Goal: Task Accomplishment & Management: Manage account settings

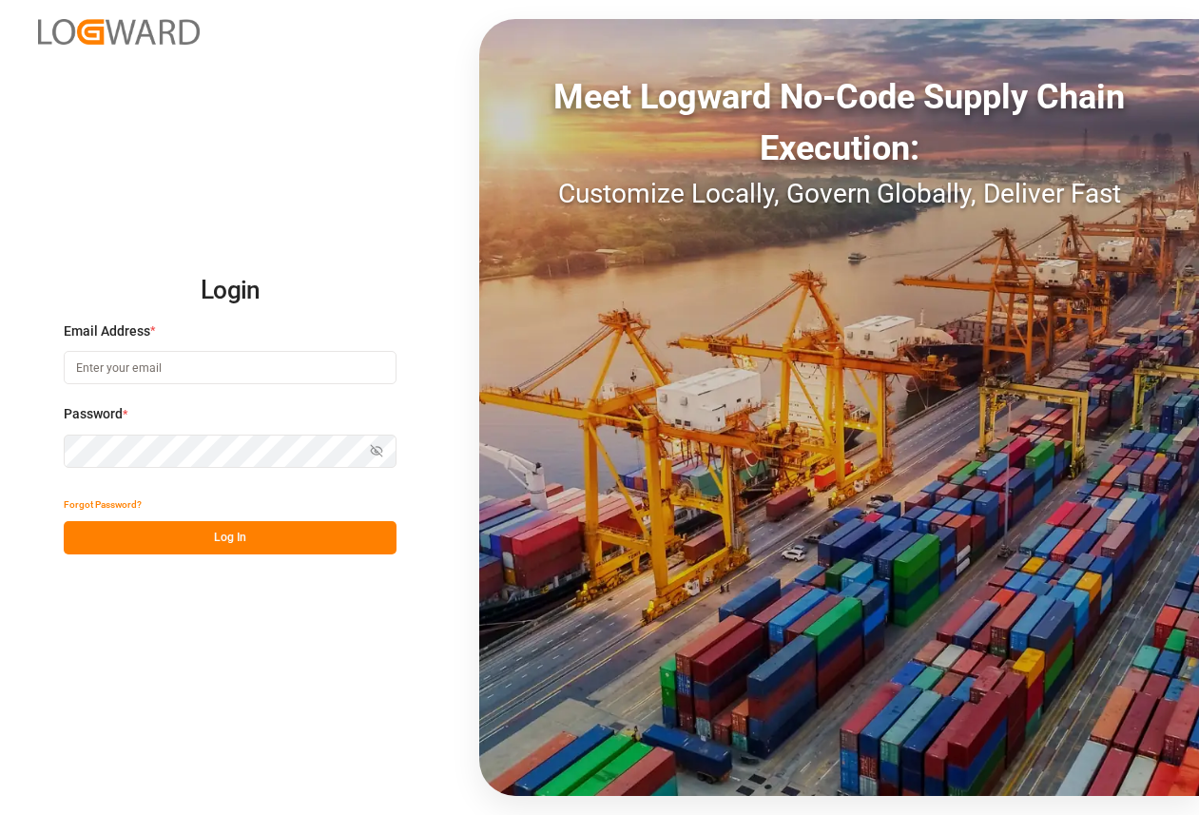
click at [165, 369] on input at bounding box center [230, 367] width 333 height 33
type input "[PERSON_NAME][EMAIL_ADDRESS][DOMAIN_NAME]"
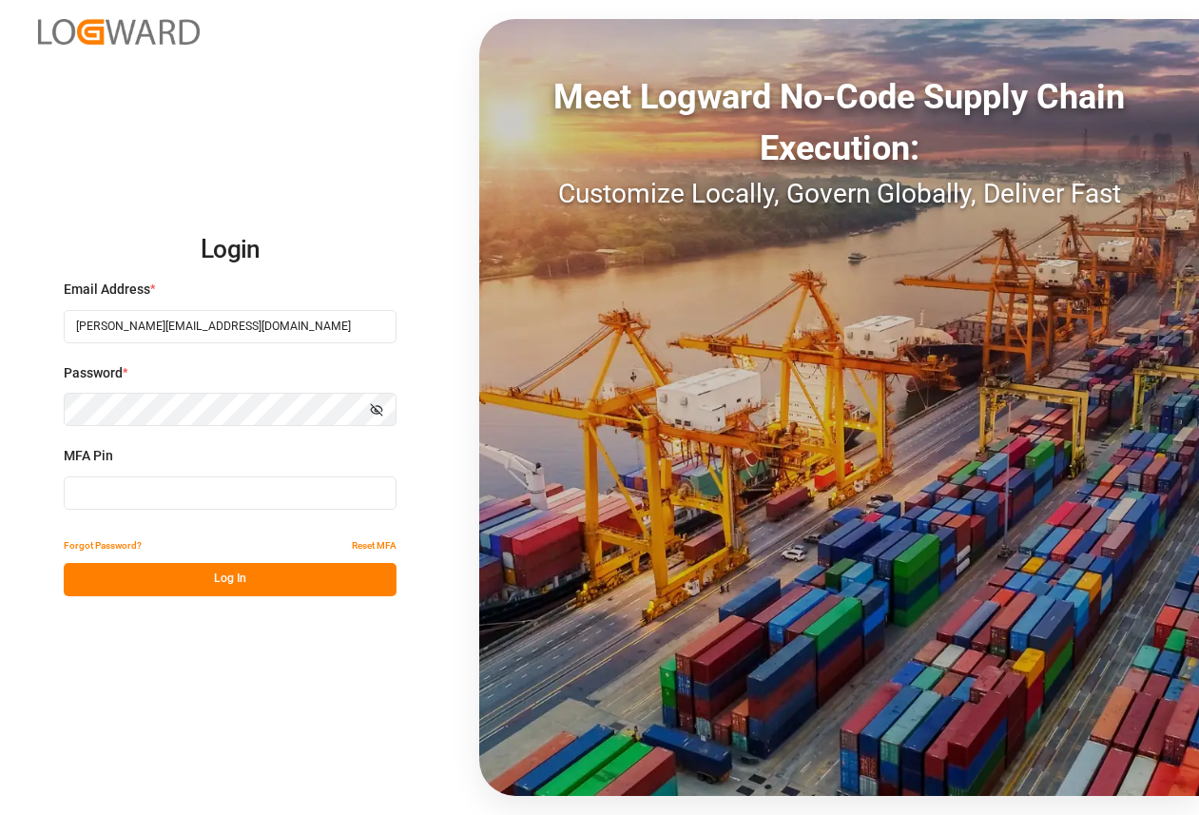
type input "871546"
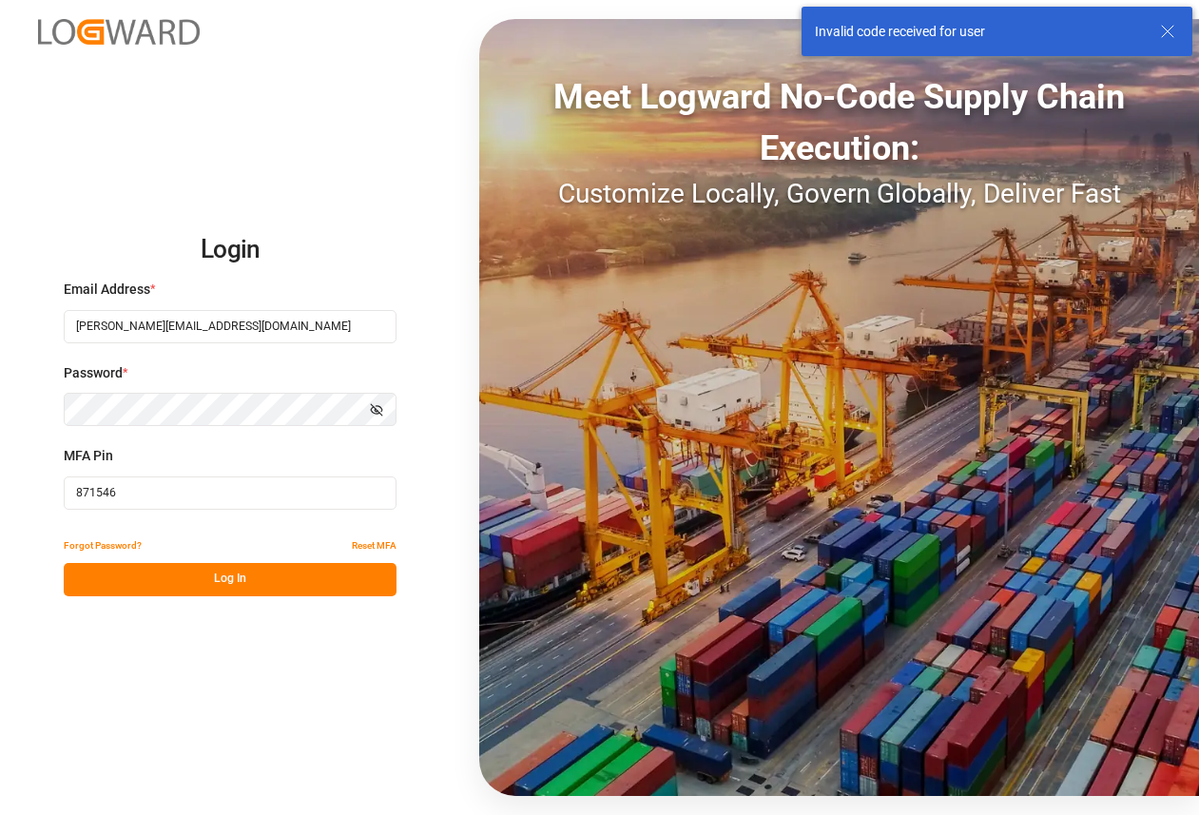
click at [184, 496] on input "871546" at bounding box center [230, 492] width 333 height 33
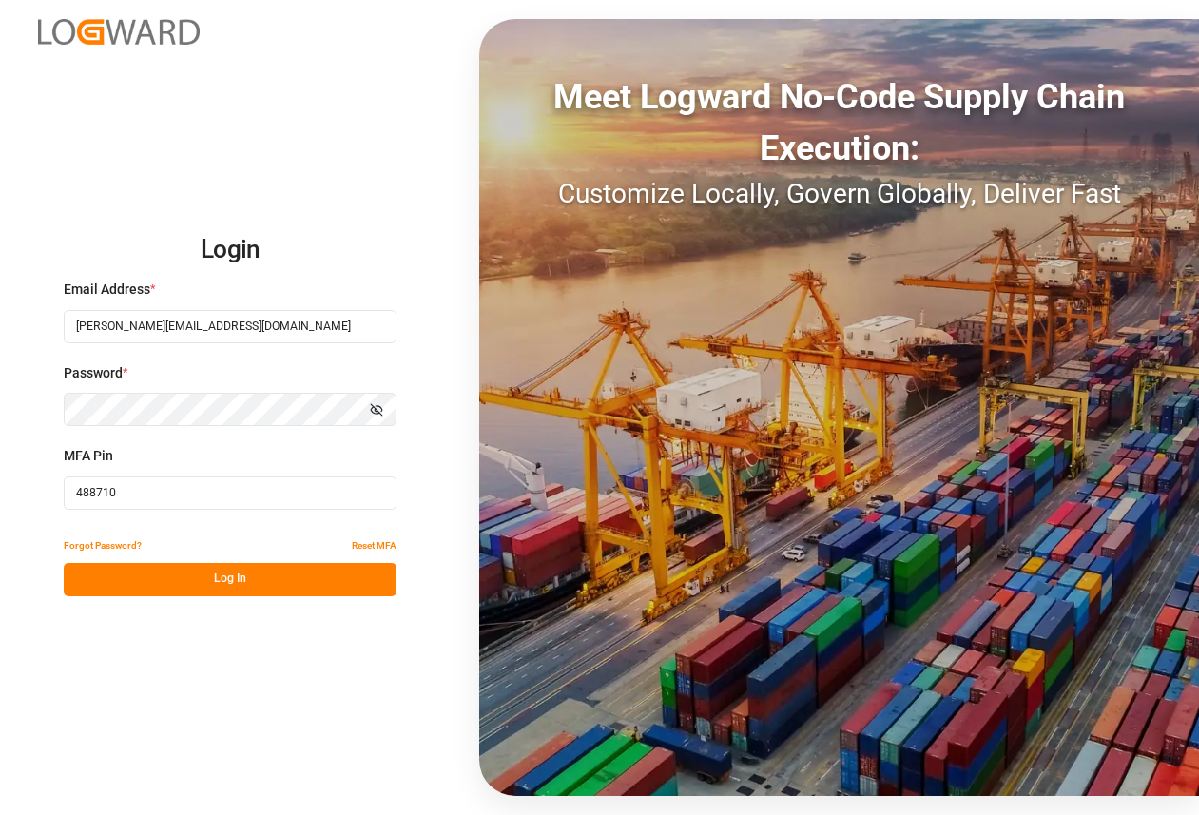
type input "488710"
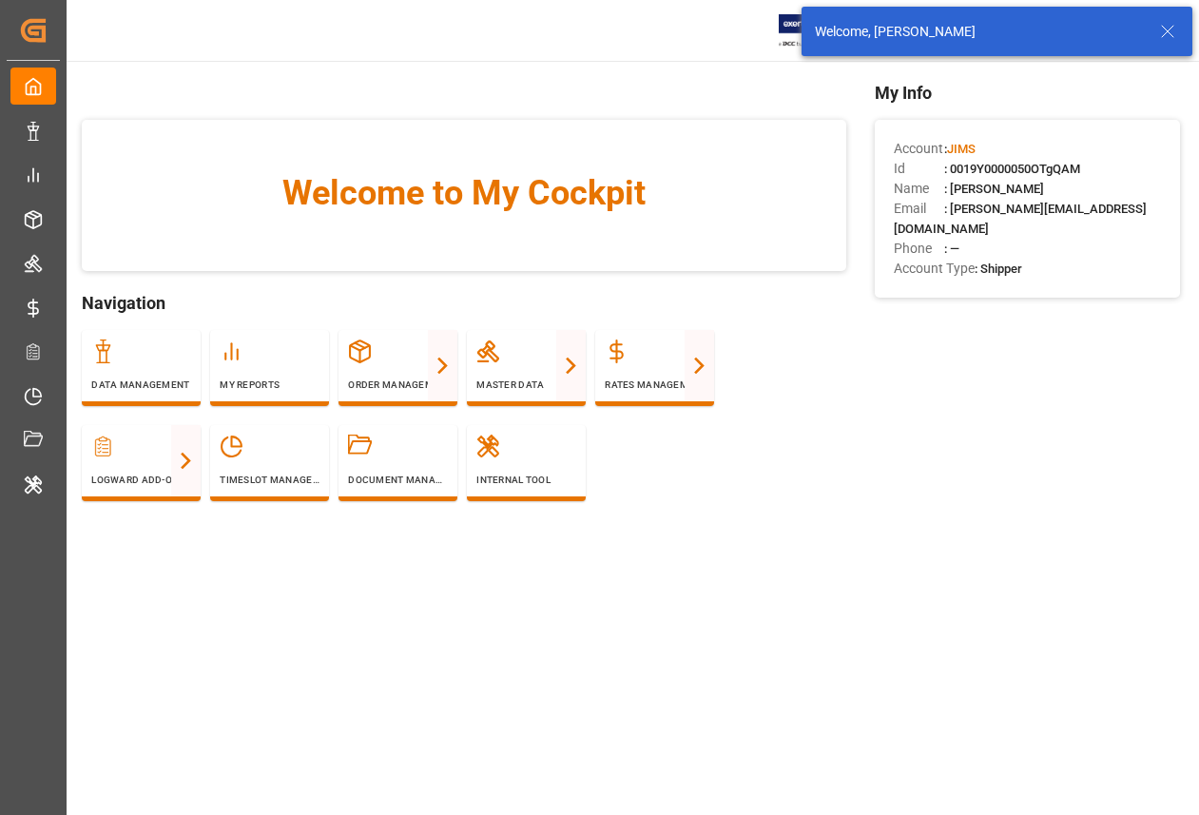
click at [1167, 32] on icon at bounding box center [1167, 31] width 23 height 23
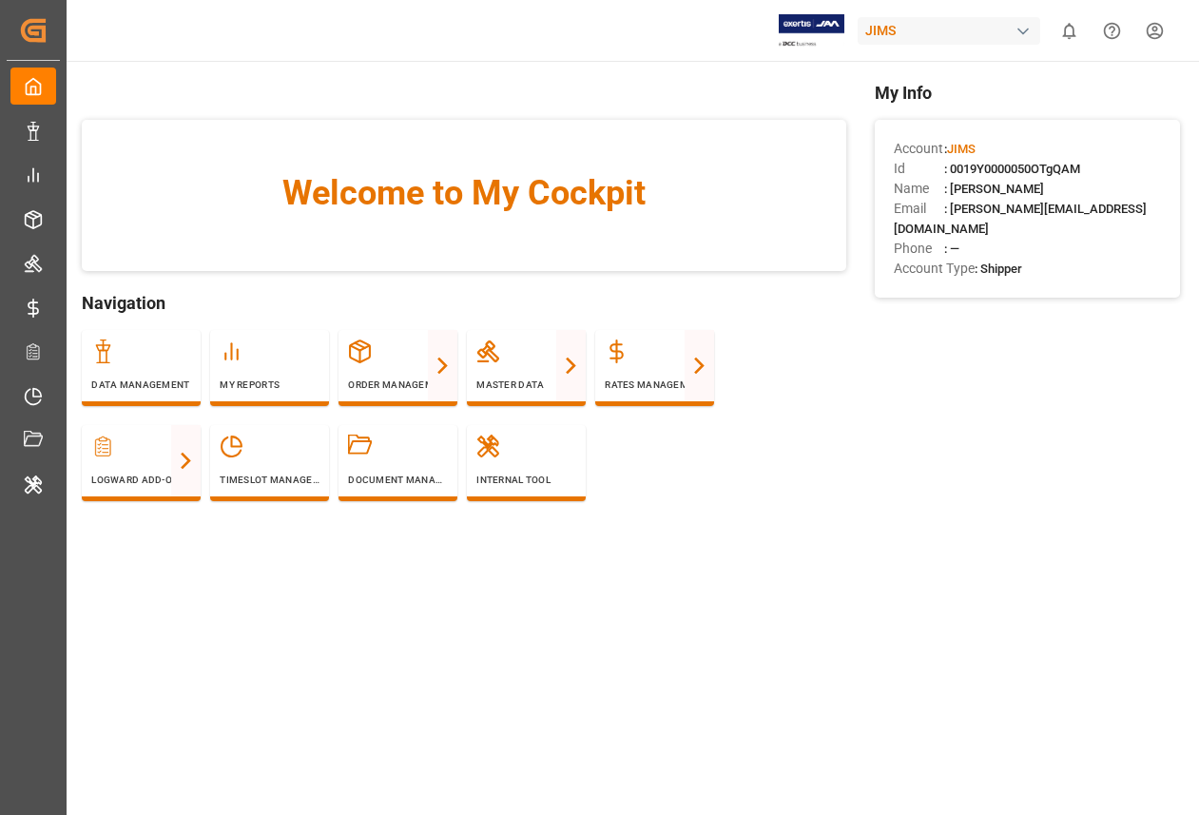
click at [1009, 22] on div "JIMS" at bounding box center [949, 31] width 183 height 28
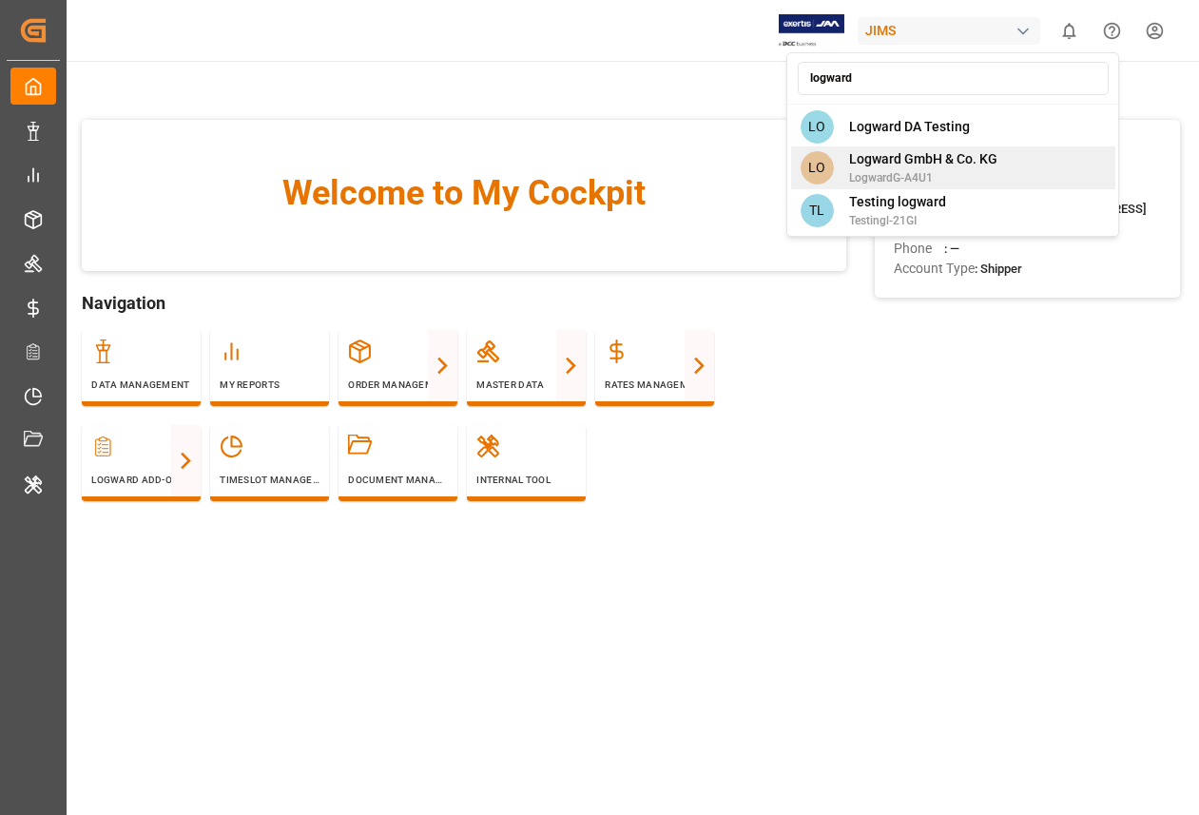
type input "logward"
click at [951, 156] on span "Logward GmbH & Co. KG" at bounding box center [923, 159] width 148 height 20
